Goal: Contribute content

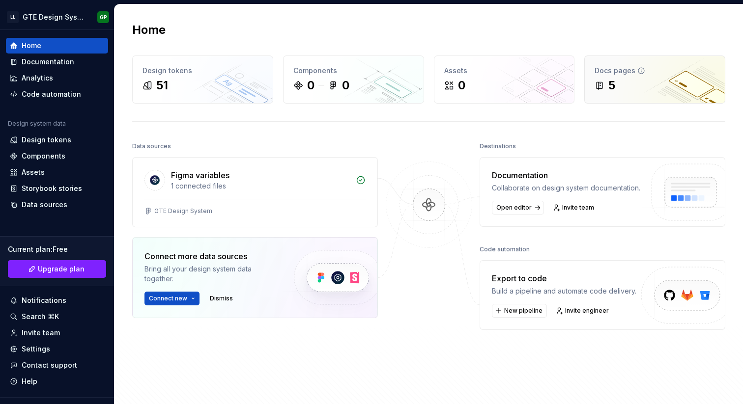
click at [678, 93] on div "5" at bounding box center [655, 86] width 120 height 16
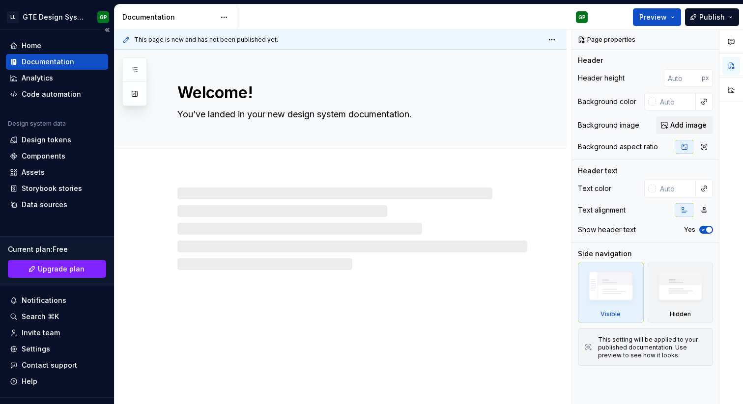
scroll to position [19, 0]
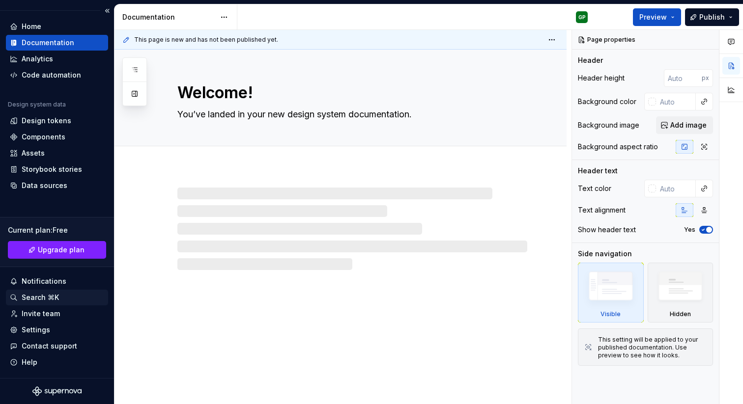
type textarea "*"
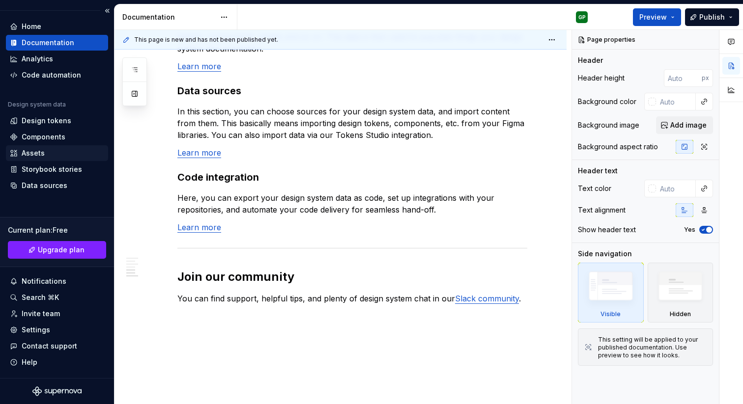
scroll to position [0, 0]
